Goal: Information Seeking & Learning: Learn about a topic

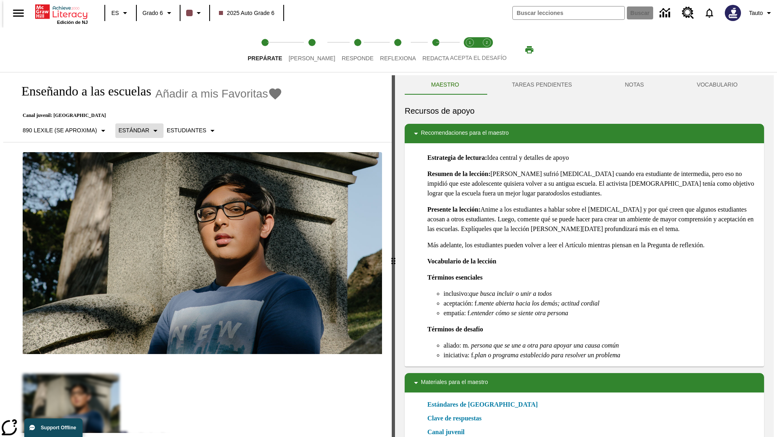
click at [136, 130] on p "Estándar" at bounding box center [134, 130] width 31 height 8
click at [62, 126] on p "890 Lexile (Se aproxima)" at bounding box center [60, 130] width 74 height 8
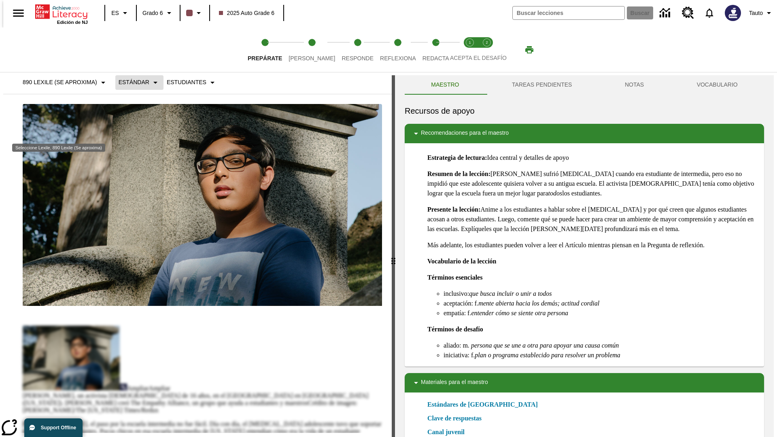
click at [136, 87] on p "Estándar" at bounding box center [134, 82] width 31 height 8
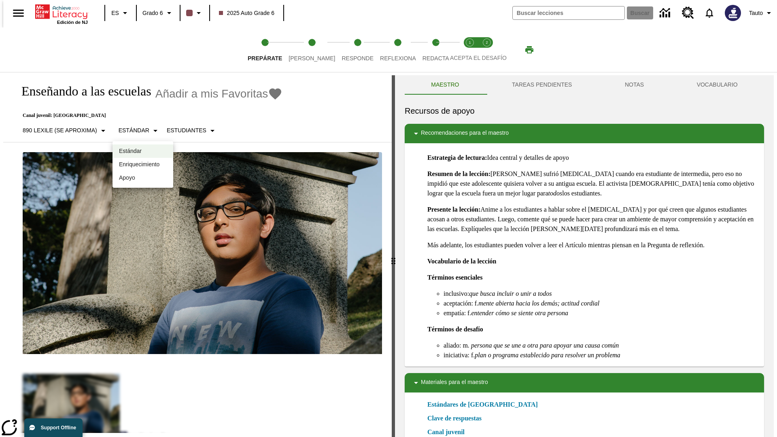
click at [143, 164] on p "Enriquecimiento" at bounding box center [143, 164] width 48 height 8
